Goal: Task Accomplishment & Management: Manage account settings

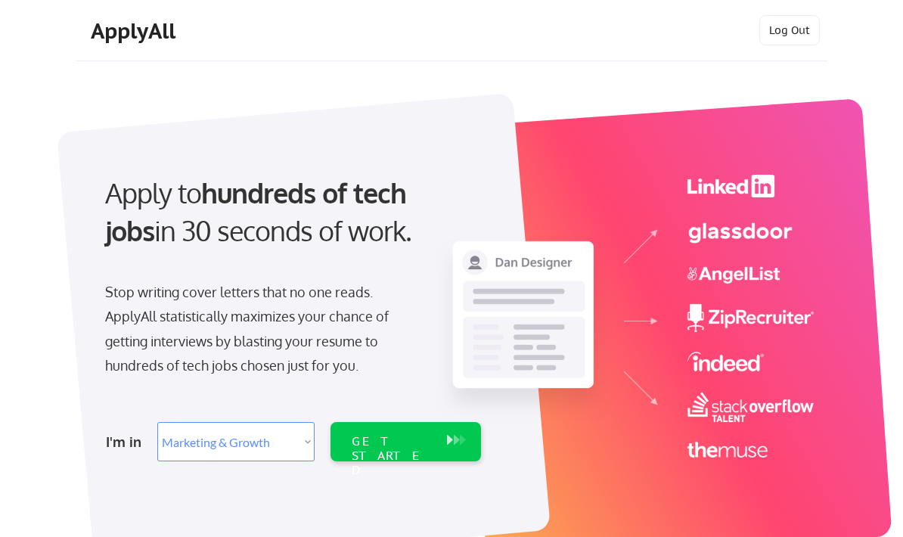
select select ""marketing___comms""
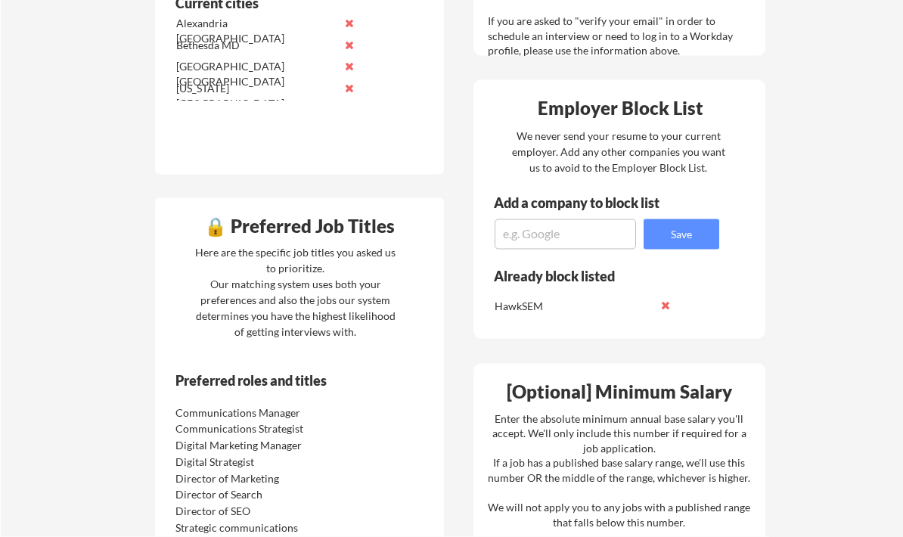
click at [572, 235] on textarea at bounding box center [565, 234] width 141 height 30
type textarea "[PERSON_NAME]"
click at [682, 235] on button "Save" at bounding box center [682, 234] width 76 height 30
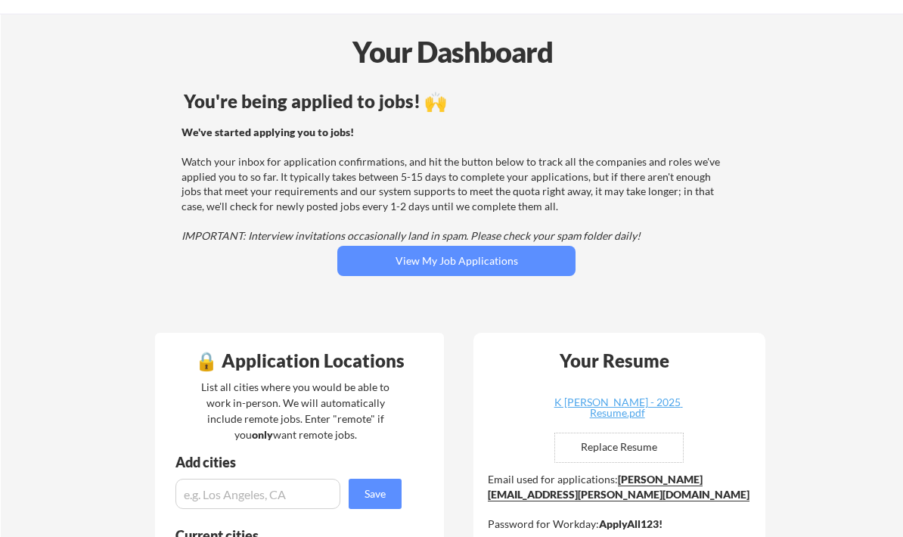
scroll to position [46, 0]
click at [555, 274] on button "View My Job Applications" at bounding box center [456, 262] width 238 height 30
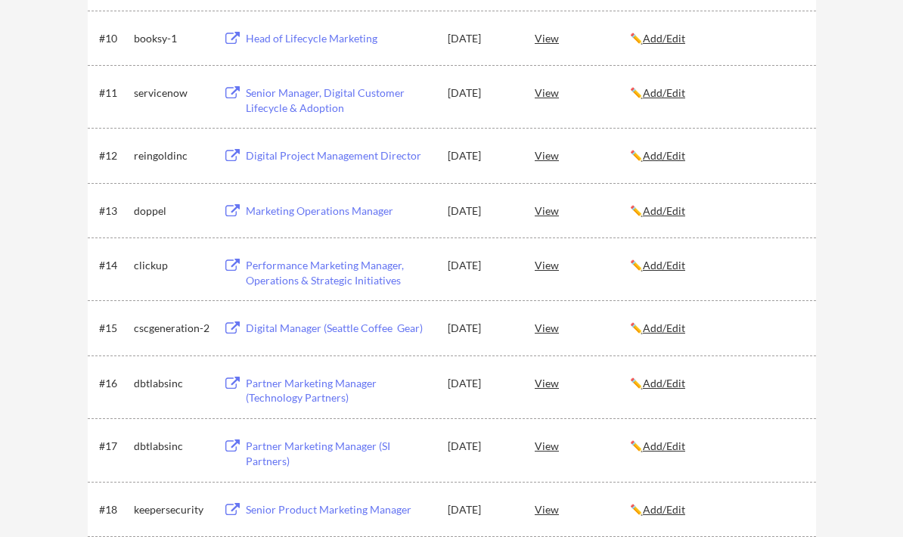
scroll to position [785, 0]
click at [250, 157] on div "Digital Project Management Director" at bounding box center [340, 157] width 188 height 15
